Goal: Transaction & Acquisition: Purchase product/service

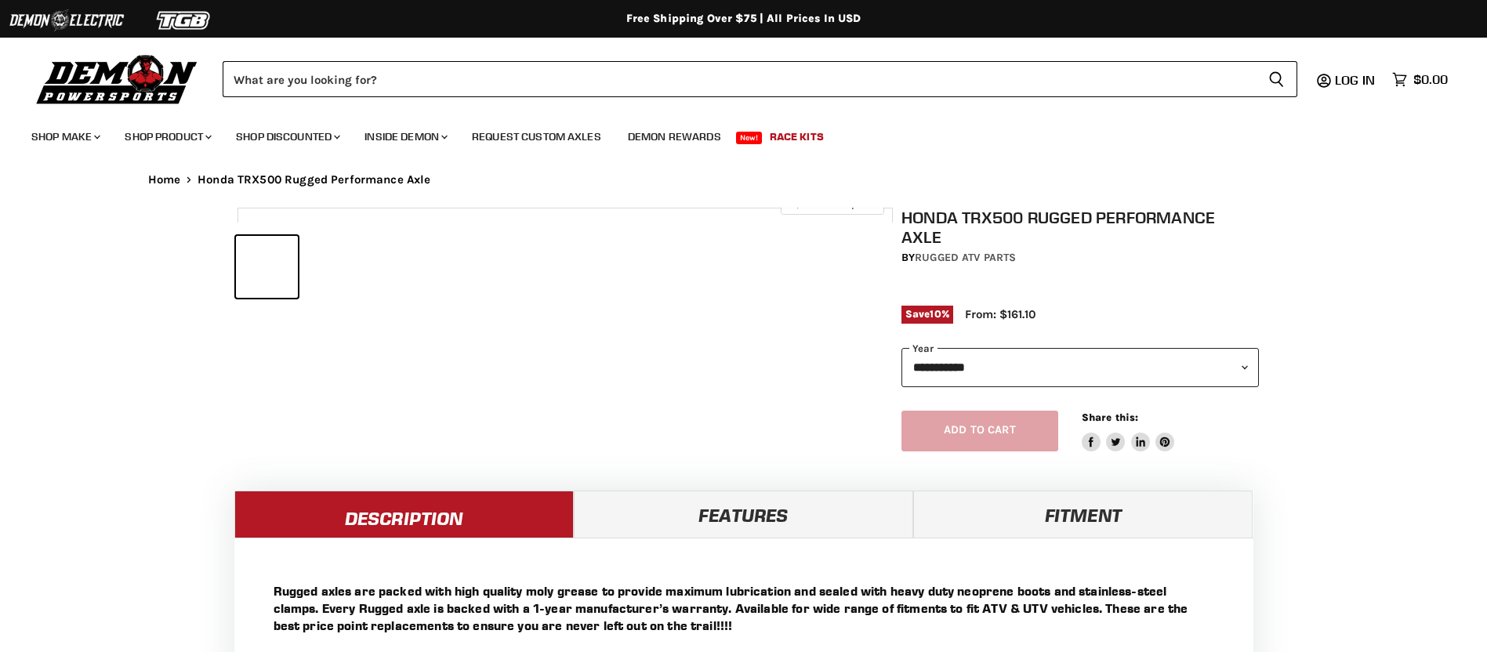
select select "******"
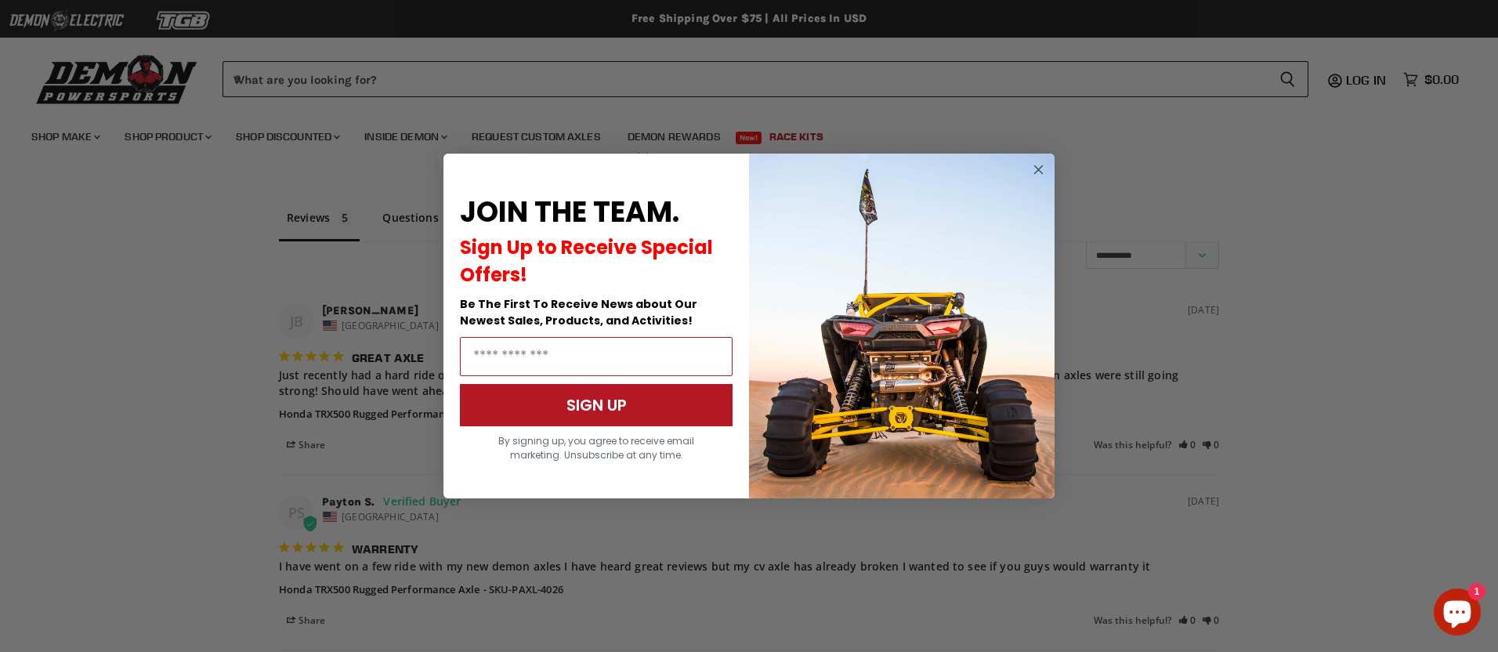
scroll to position [1304, 0]
